Goal: Contribute content

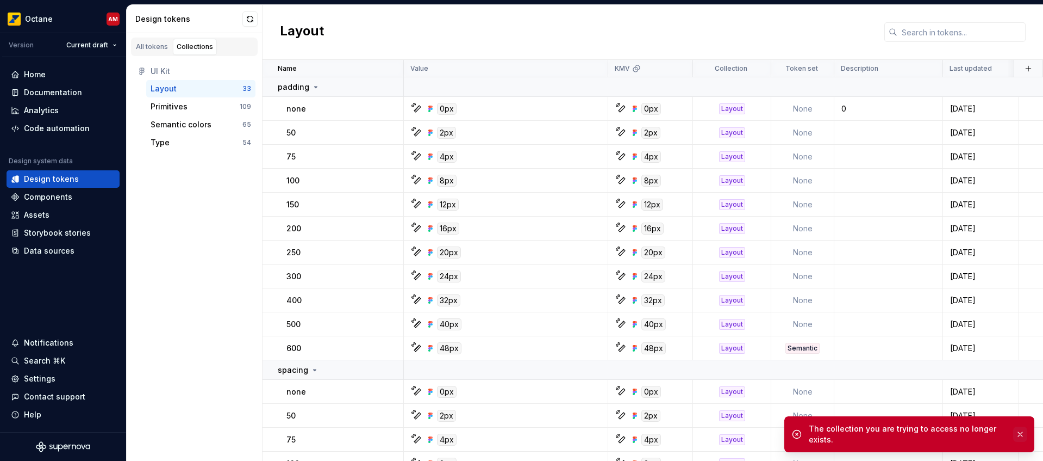
click at [1020, 436] on button "button" at bounding box center [1020, 433] width 14 height 15
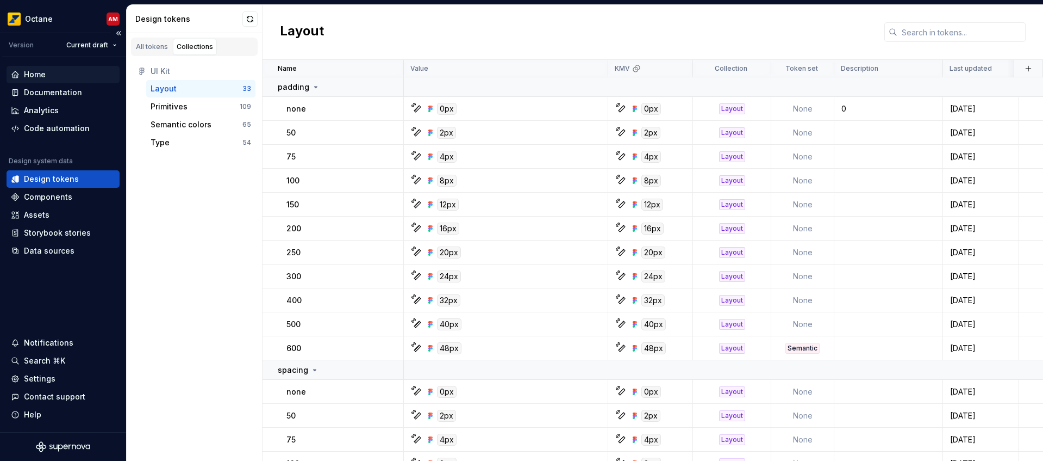
click at [43, 77] on div "Home" at bounding box center [35, 74] width 22 height 11
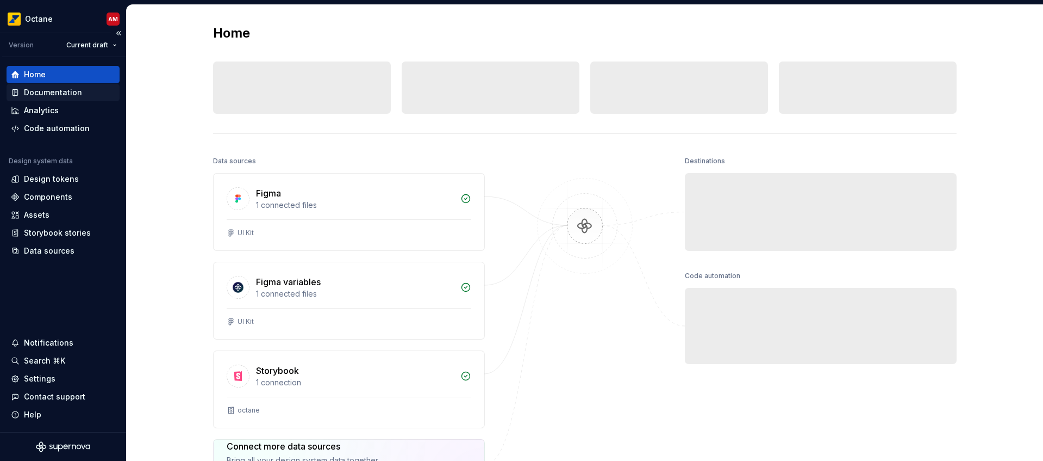
click at [66, 92] on div "Documentation" at bounding box center [53, 92] width 58 height 11
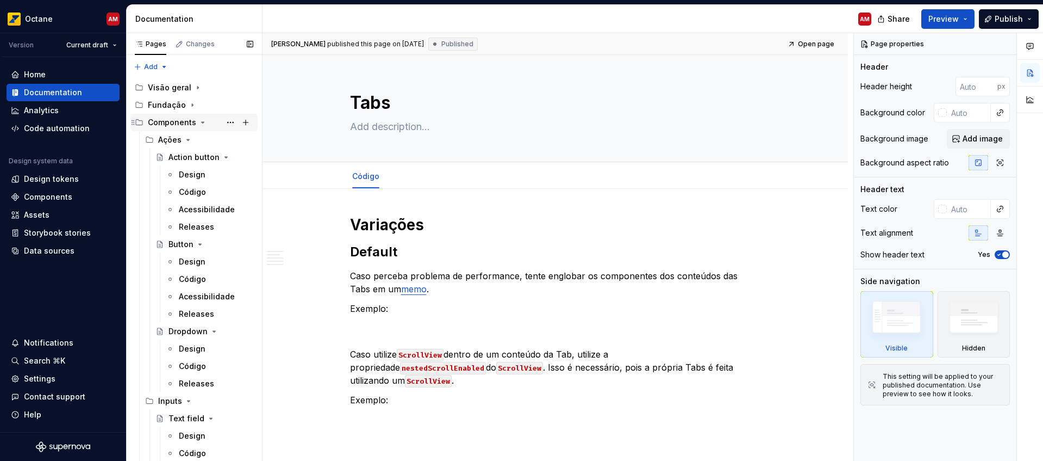
click at [201, 126] on icon "Page tree" at bounding box center [202, 122] width 9 height 9
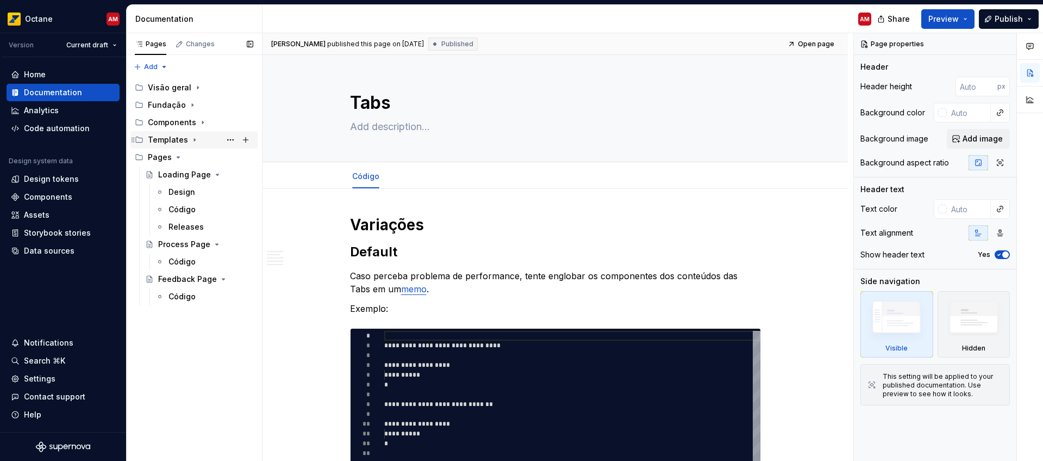
click at [194, 140] on icon "Page tree" at bounding box center [194, 139] width 9 height 9
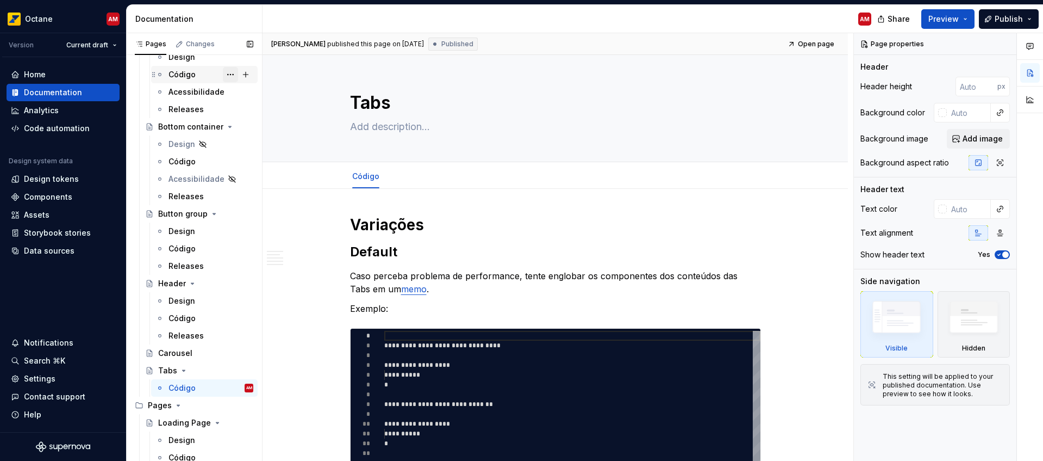
scroll to position [160, 0]
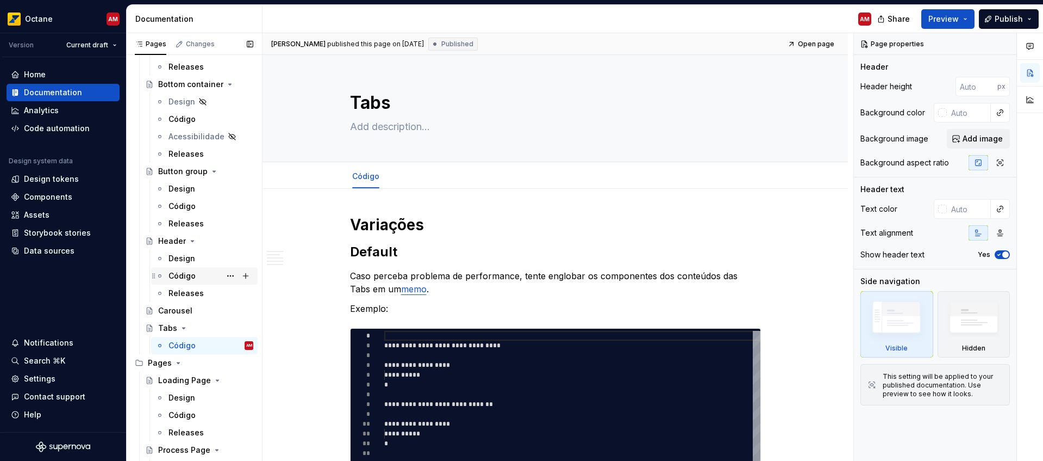
click at [190, 282] on div "Código" at bounding box center [211, 275] width 85 height 15
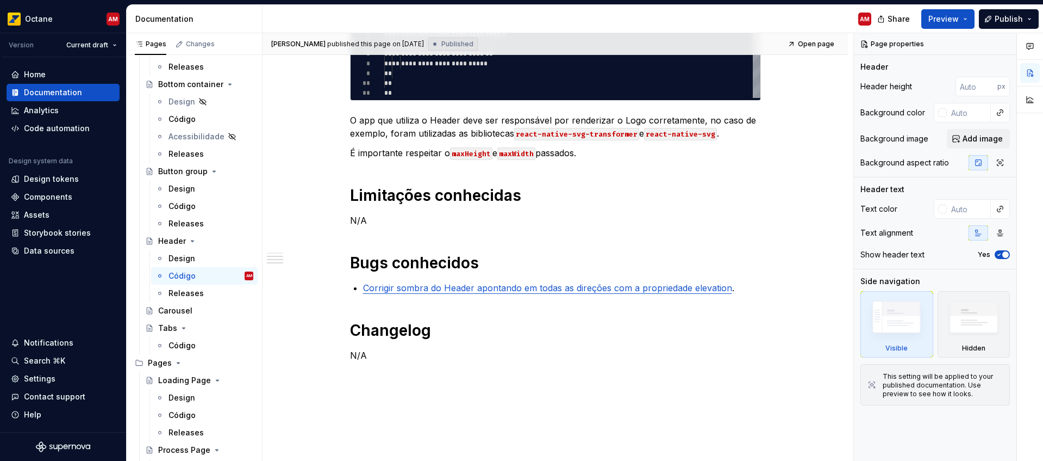
scroll to position [660, 0]
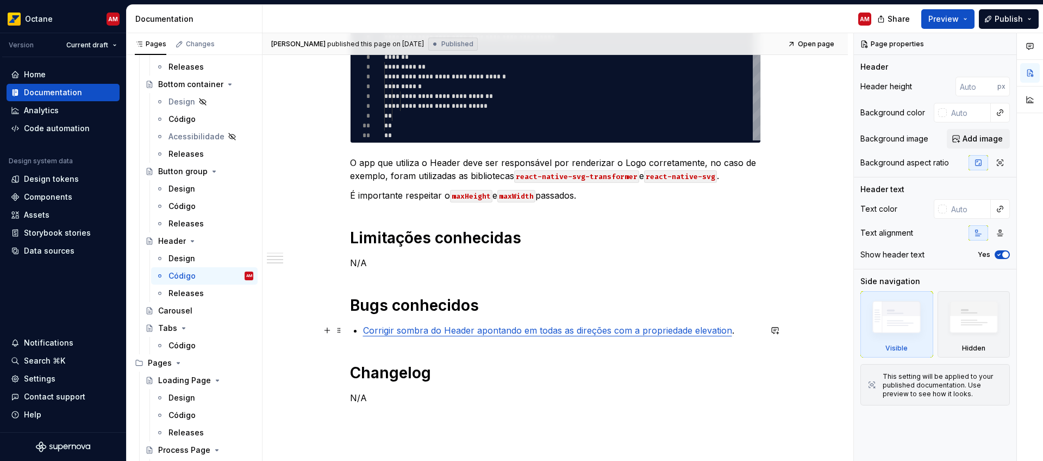
click at [754, 334] on p "Corrigir sombra do Header apontando em todas as direções com a propriedade elev…" at bounding box center [562, 330] width 398 height 13
type textarea "*"
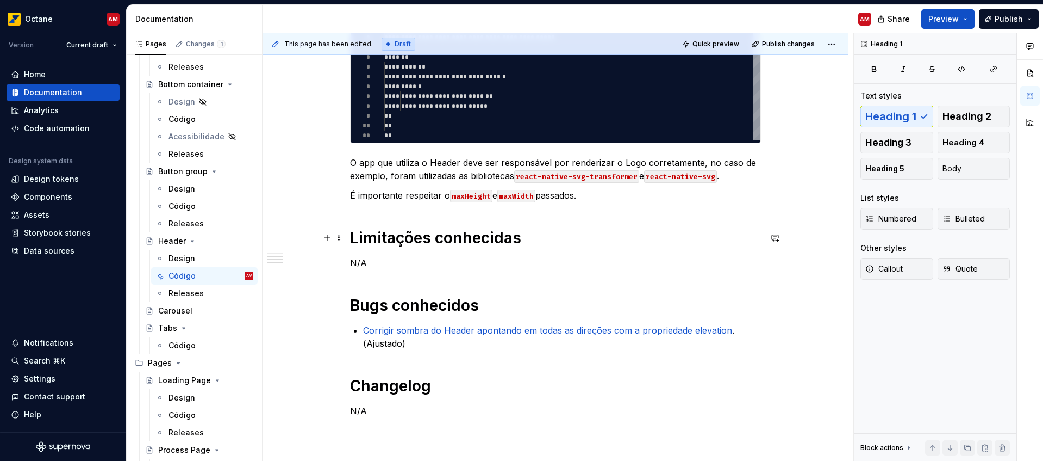
click at [713, 239] on h1 "Limitações conhecidas" at bounding box center [555, 238] width 411 height 20
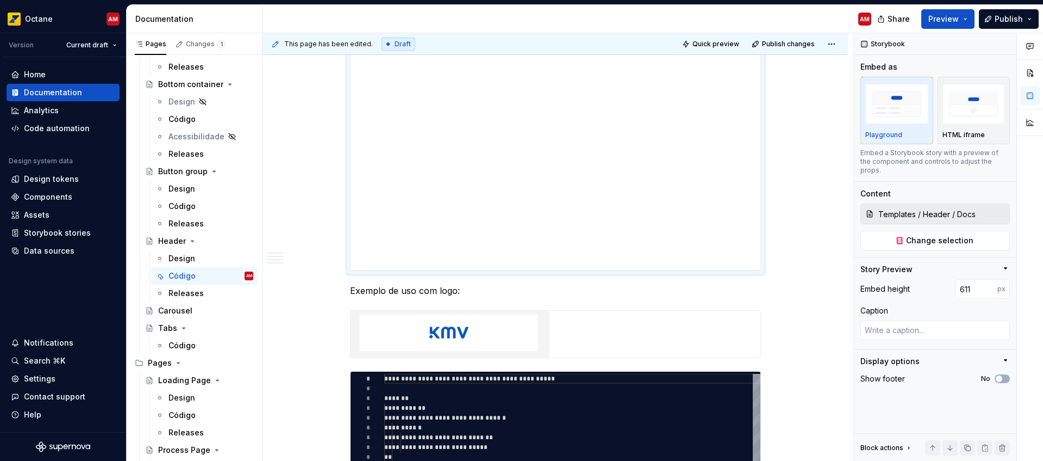
scroll to position [150, 0]
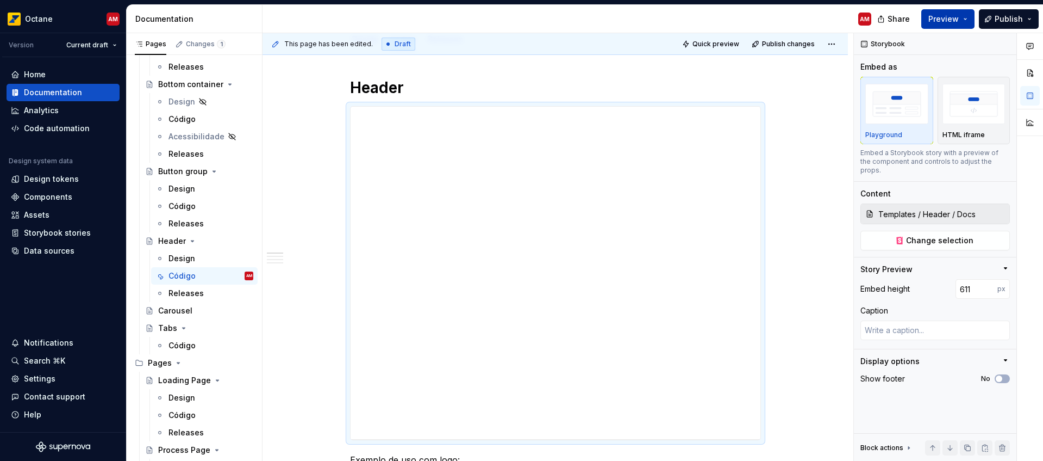
click at [945, 21] on span "Preview" at bounding box center [944, 19] width 30 height 11
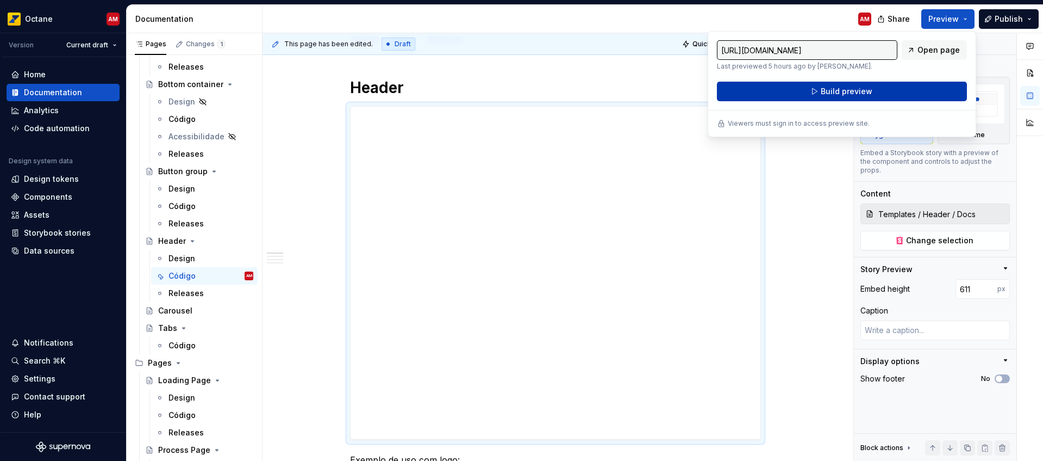
click at [848, 89] on span "Build preview" at bounding box center [847, 91] width 52 height 11
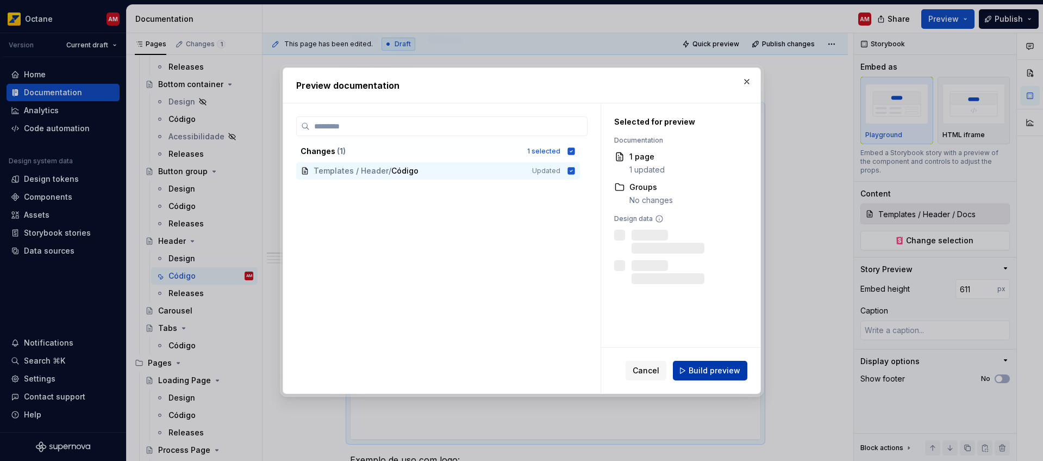
click at [719, 369] on span "Build preview" at bounding box center [715, 370] width 52 height 11
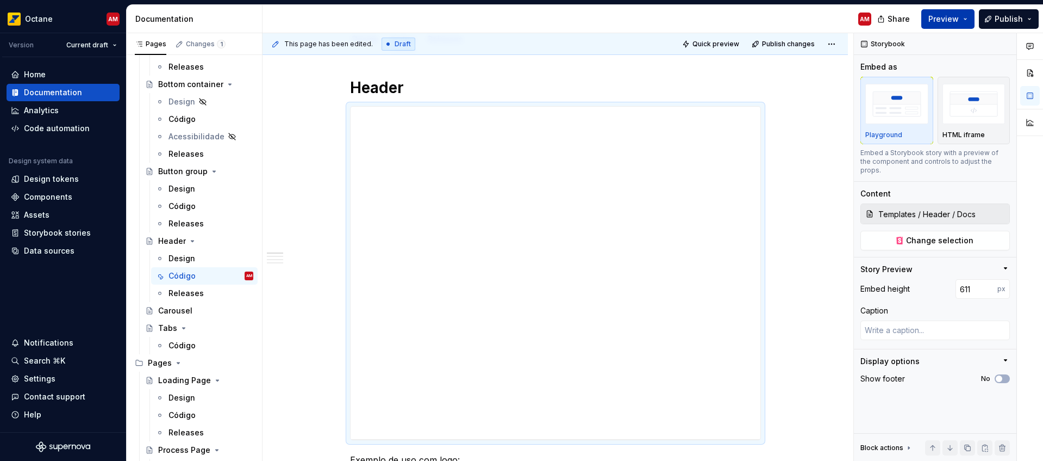
click at [965, 23] on button "Preview" at bounding box center [948, 19] width 53 height 20
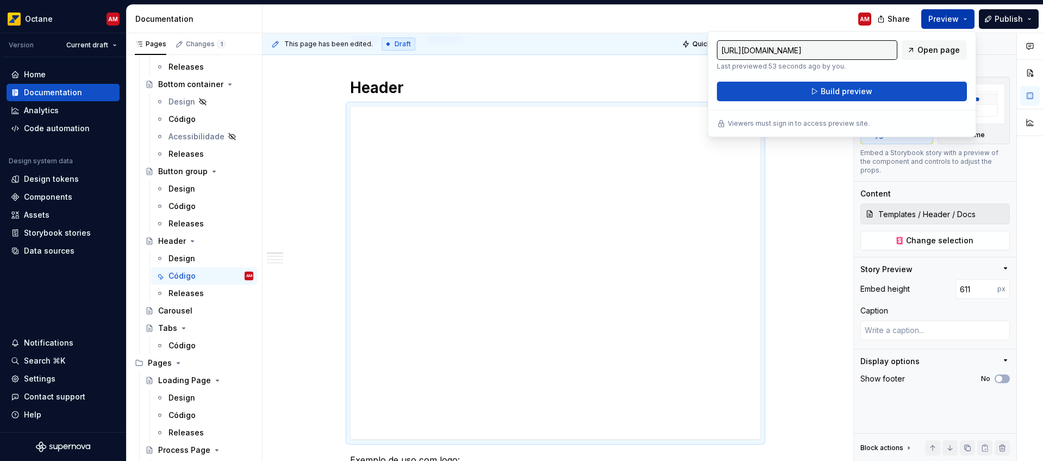
click at [965, 23] on button "Preview" at bounding box center [948, 19] width 53 height 20
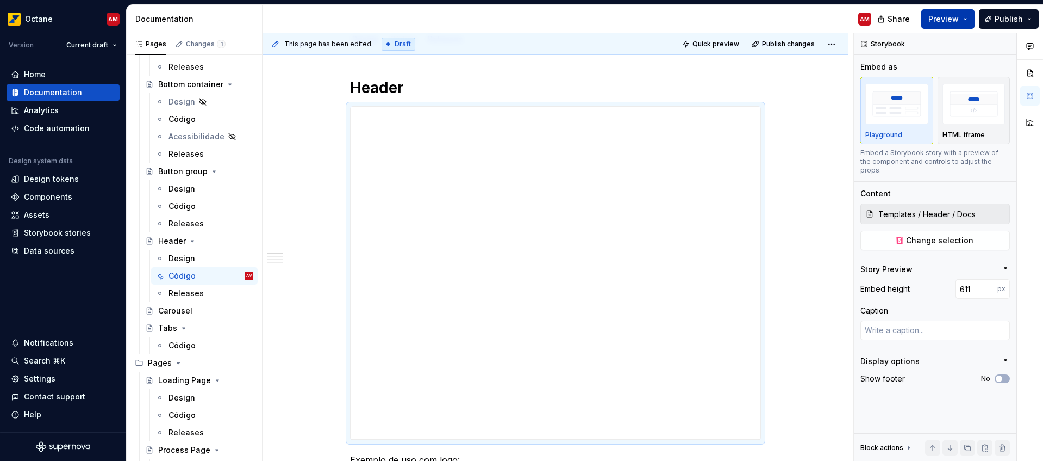
click at [965, 23] on button "Preview" at bounding box center [948, 19] width 53 height 20
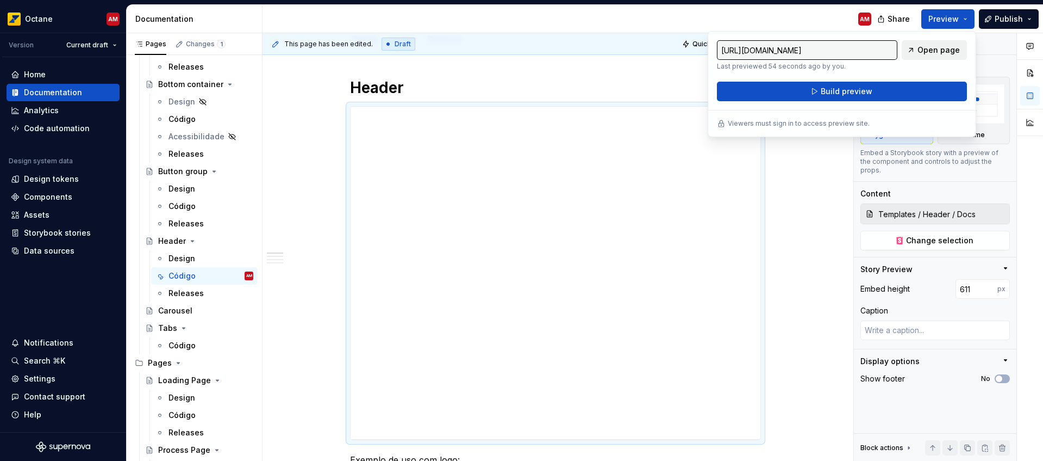
click at [937, 50] on span "Open page" at bounding box center [939, 50] width 42 height 11
click at [1003, 18] on span "Publish" at bounding box center [1009, 19] width 28 height 11
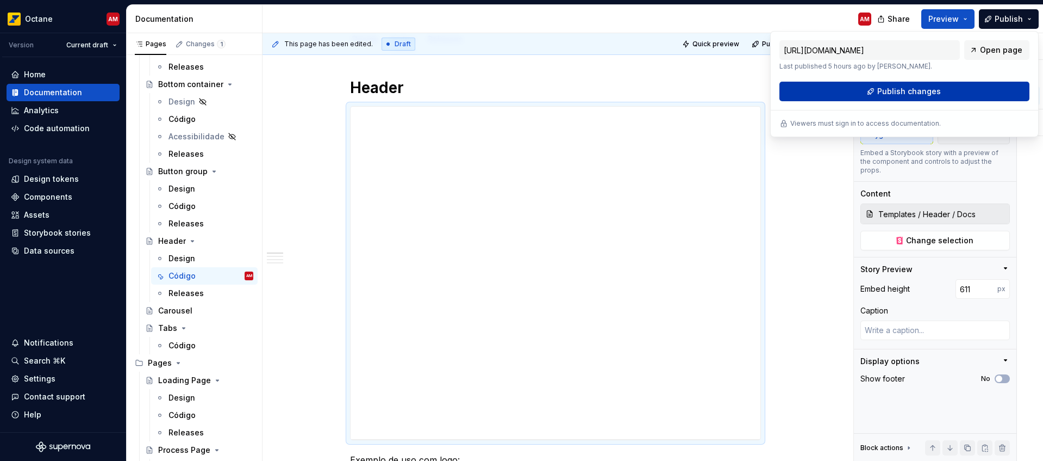
click at [910, 94] on span "Publish changes" at bounding box center [910, 91] width 64 height 11
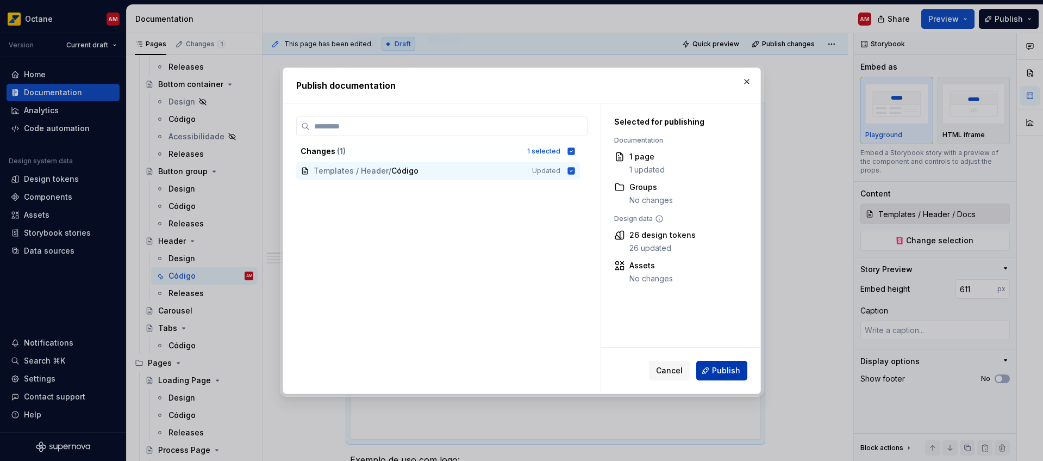
click at [732, 376] on button "Publish" at bounding box center [721, 370] width 51 height 20
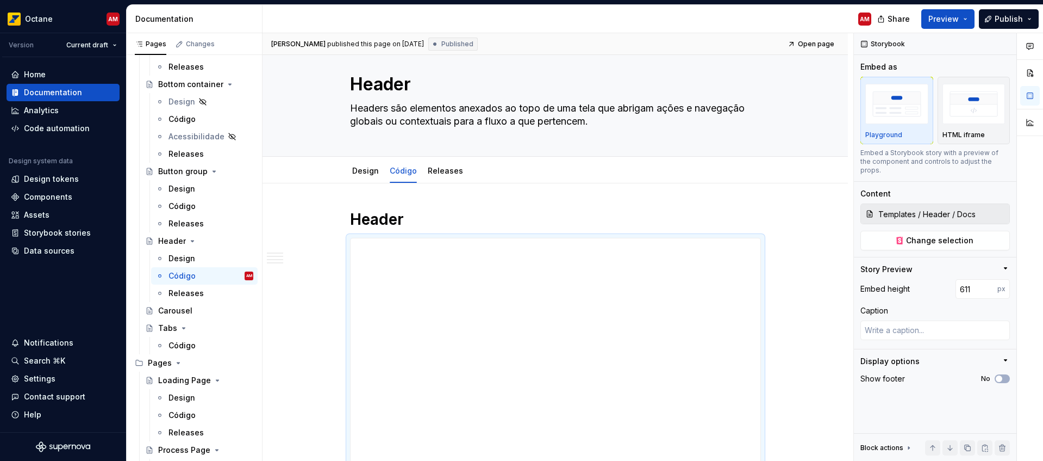
scroll to position [0, 0]
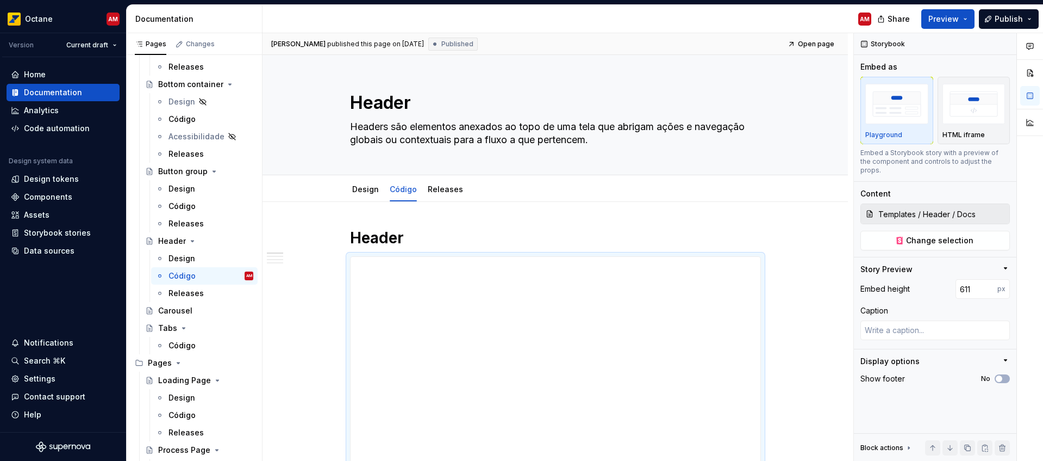
type textarea "*"
